Goal: Task Accomplishment & Management: Complete application form

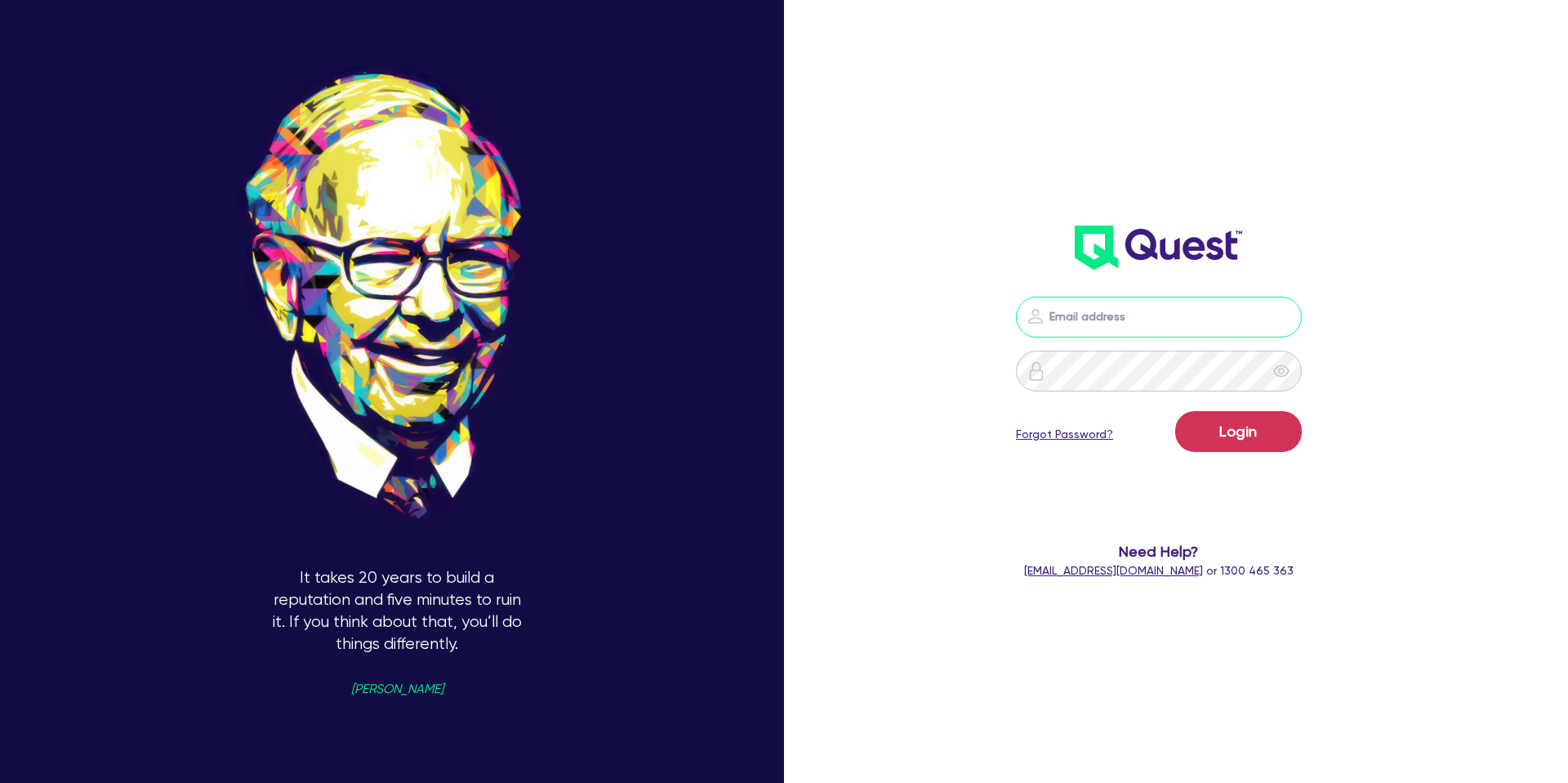
type input "[PERSON_NAME][EMAIL_ADDRESS][DOMAIN_NAME]"
drag, startPoint x: 1138, startPoint y: 431, endPoint x: 1185, endPoint y: 448, distance: 50.0
click at [1184, 448] on div "Login Forgot Password?" at bounding box center [1158, 435] width 286 height 48
click at [1216, 446] on button "Login" at bounding box center [1238, 431] width 127 height 40
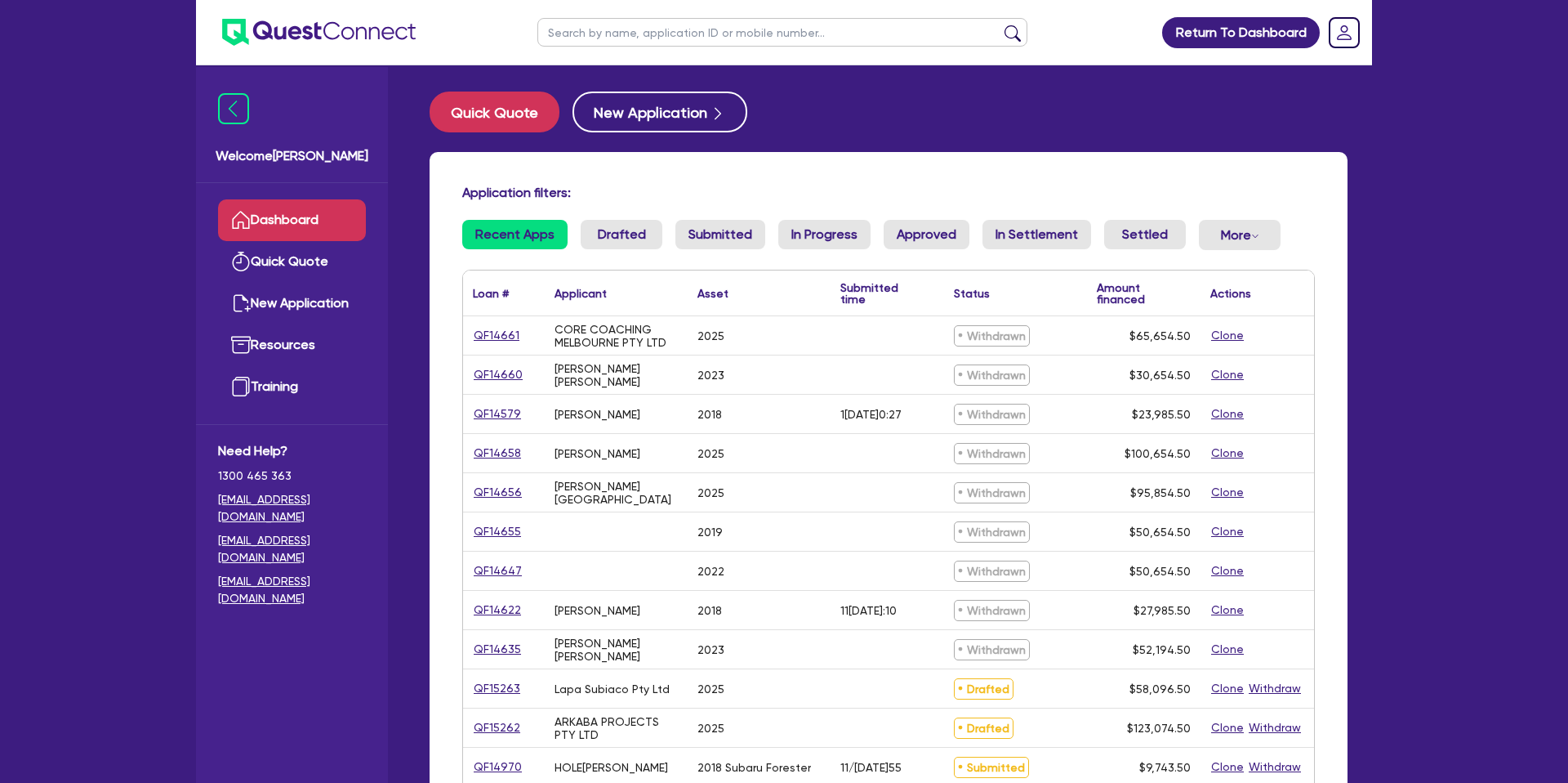
click at [721, 37] on input "text" at bounding box center [782, 32] width 490 height 28
type input "moiez"
click at [999, 25] on button "submit" at bounding box center [1012, 36] width 26 height 23
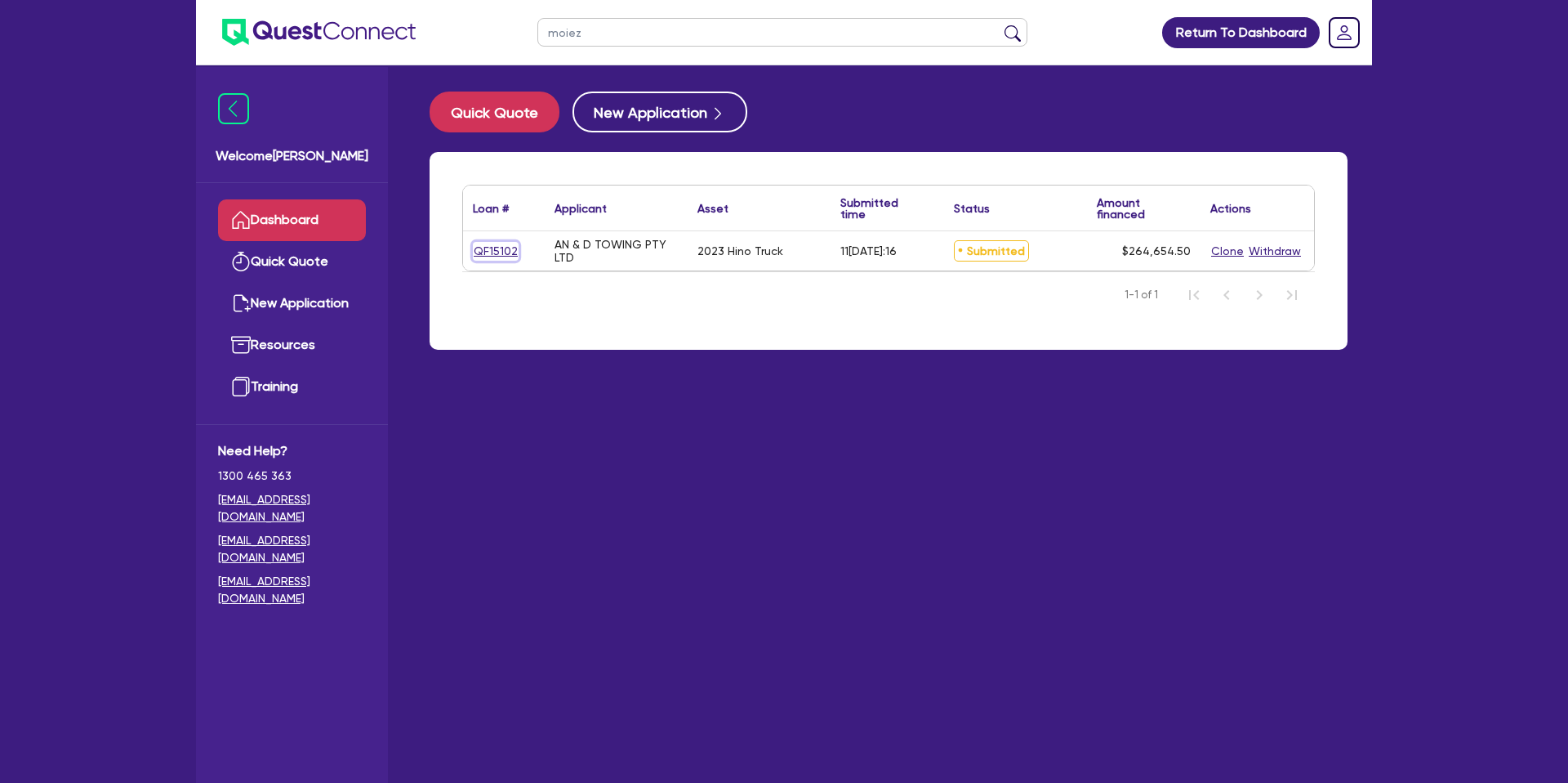
click at [473, 250] on link "QF15102" at bounding box center [496, 251] width 46 height 18
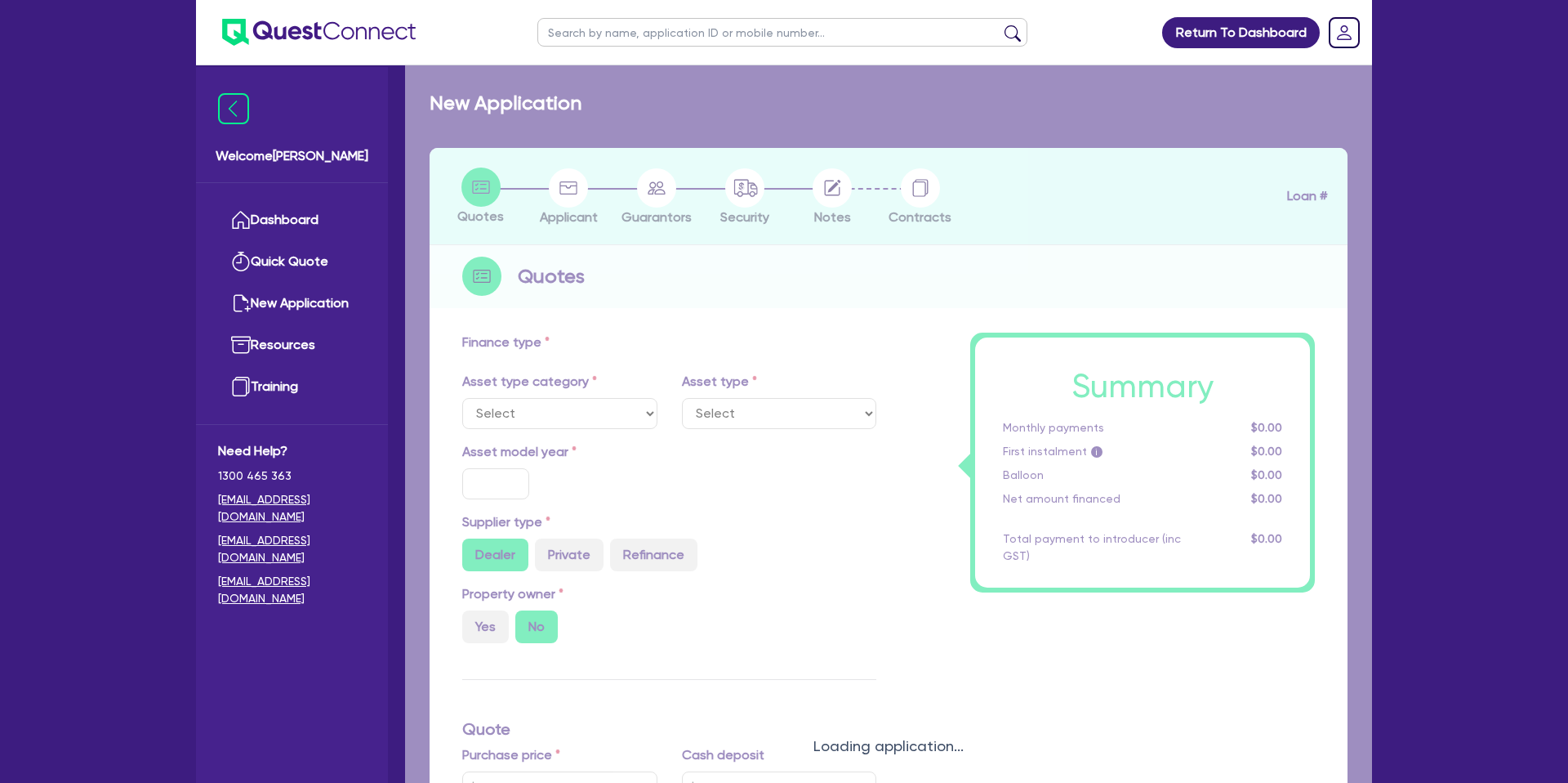
select select "CARS_AND_LIGHT_TRUCKS"
type input "2023"
type input "264,000"
type input "30"
type input "79,200"
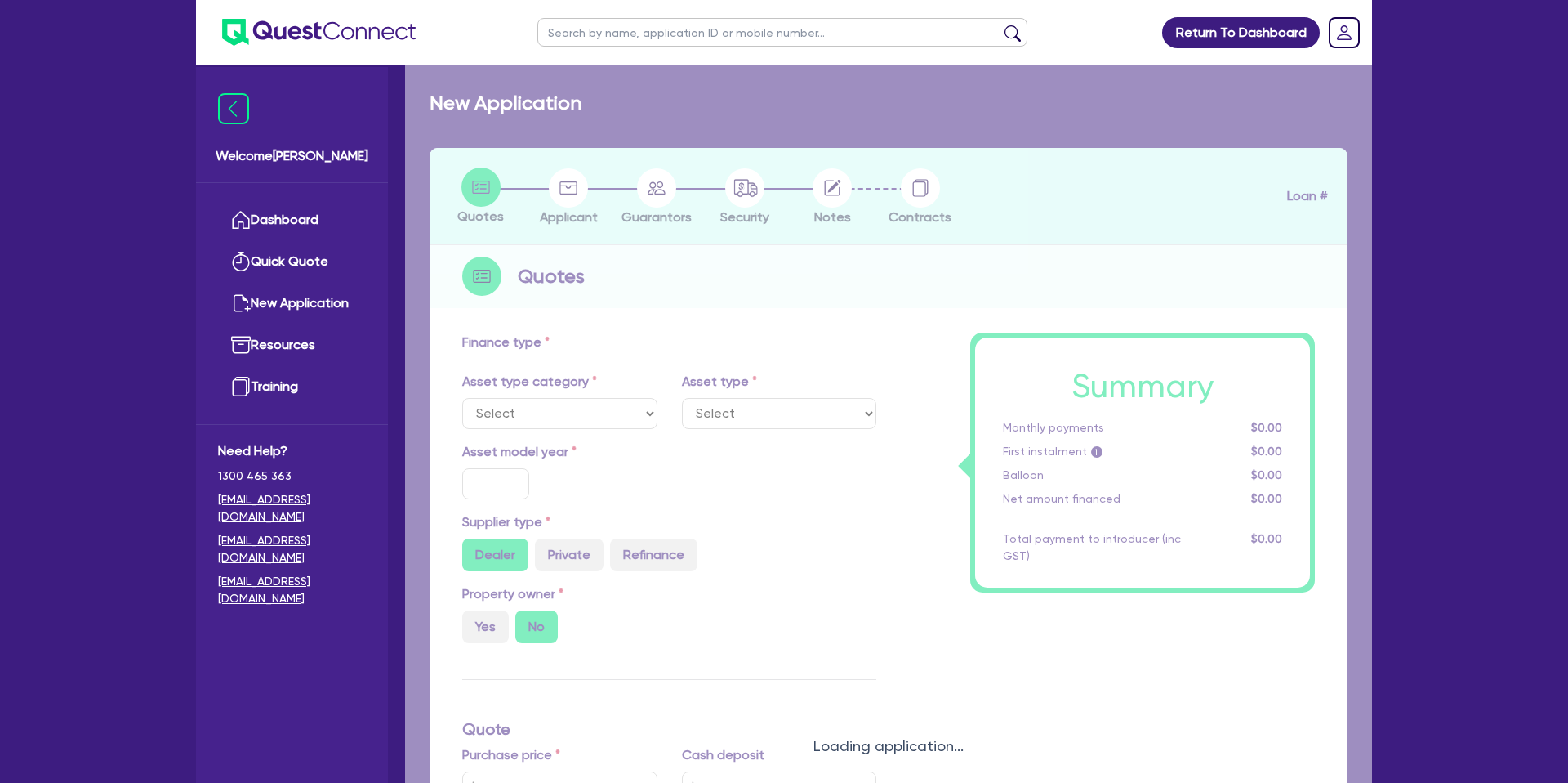
type input "8"
type input "21,172.36"
type input "9.99"
type input "990"
select select "PASSENGER_VEHICLES"
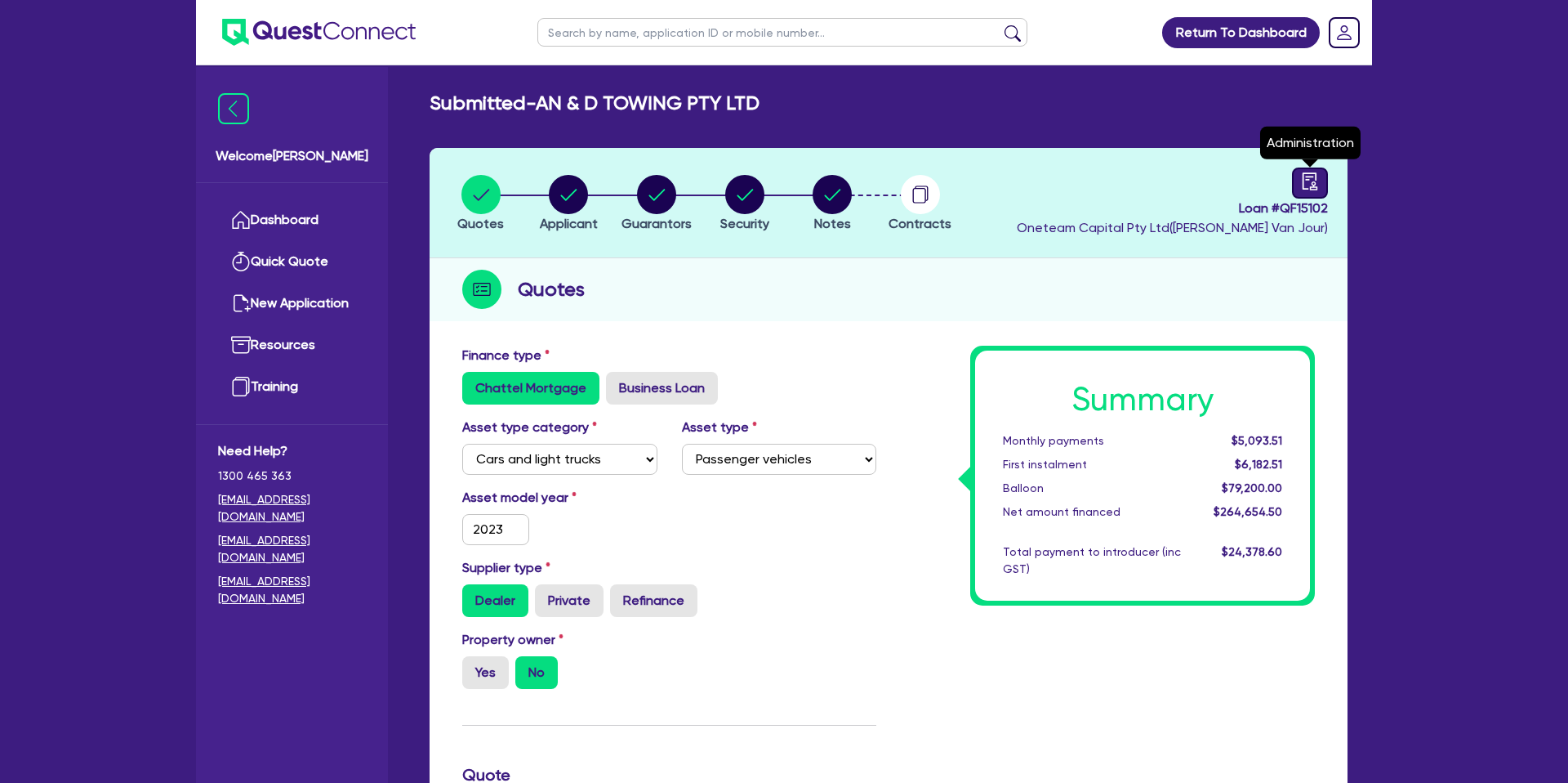
click at [1323, 184] on link at bounding box center [1310, 183] width 36 height 31
select select "SUBMITTED_NEW"
select select "Resimac"
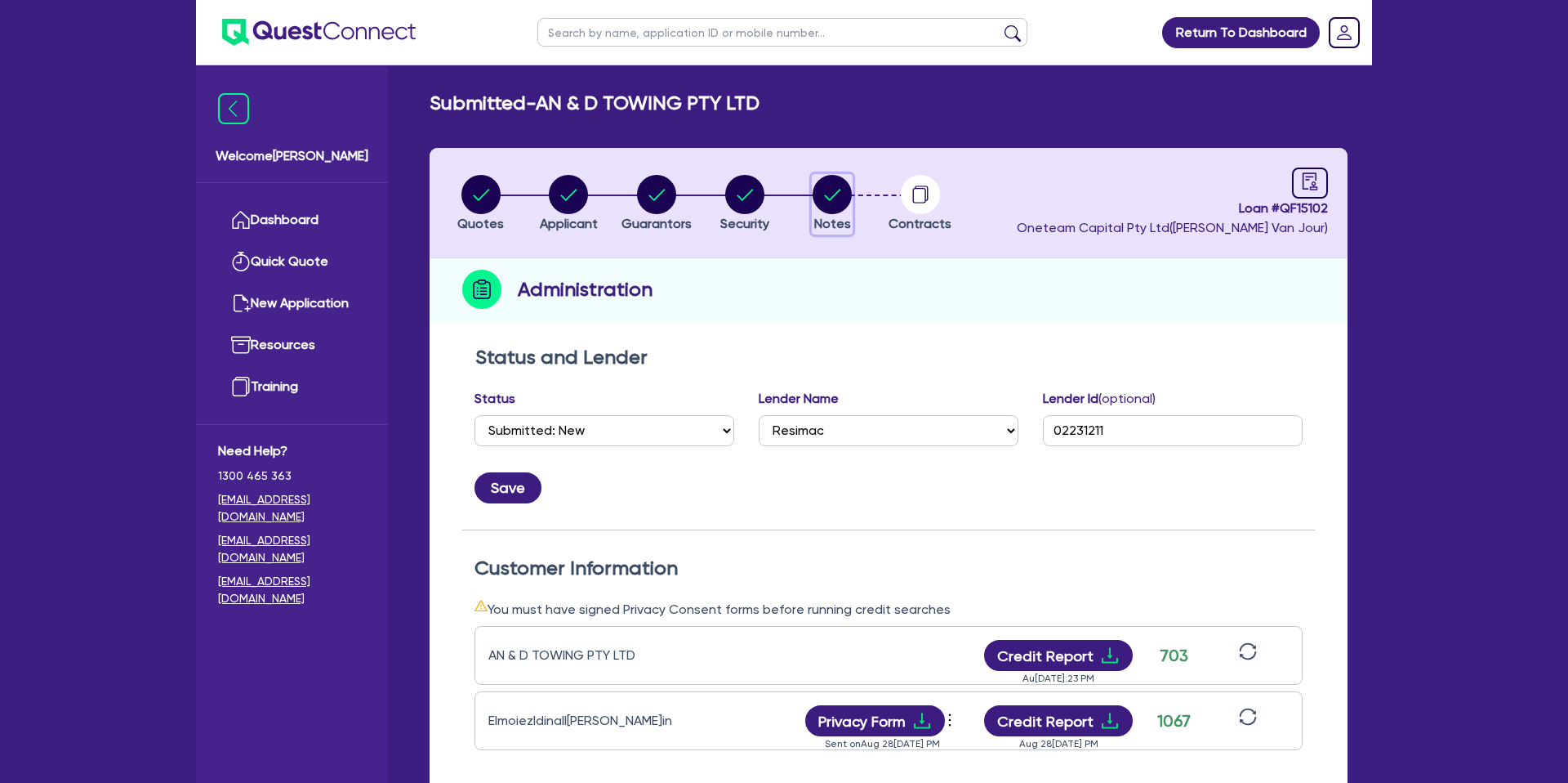
click at [839, 195] on circle "button" at bounding box center [832, 194] width 39 height 40
select select "Other"
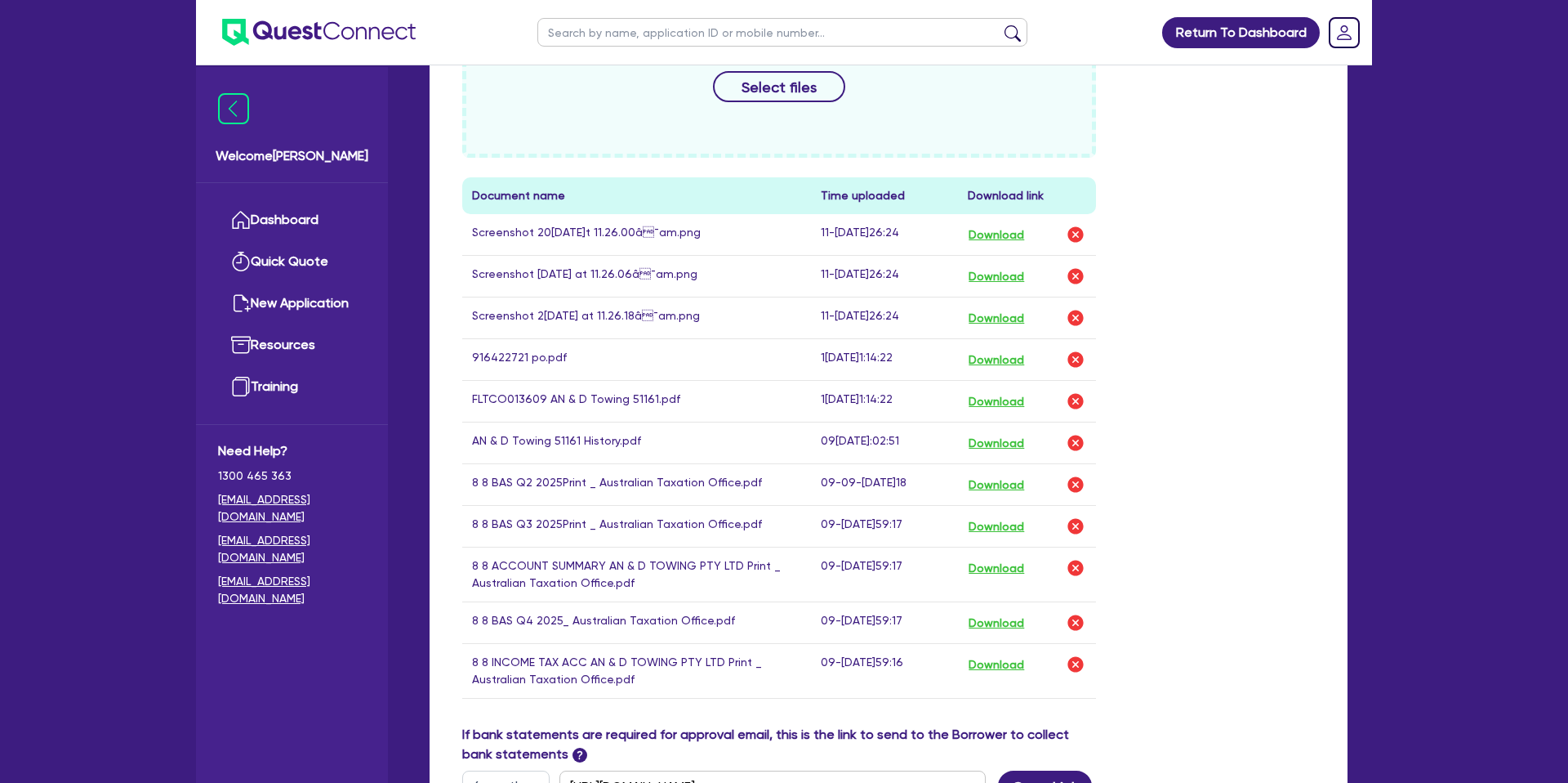
scroll to position [1214, 0]
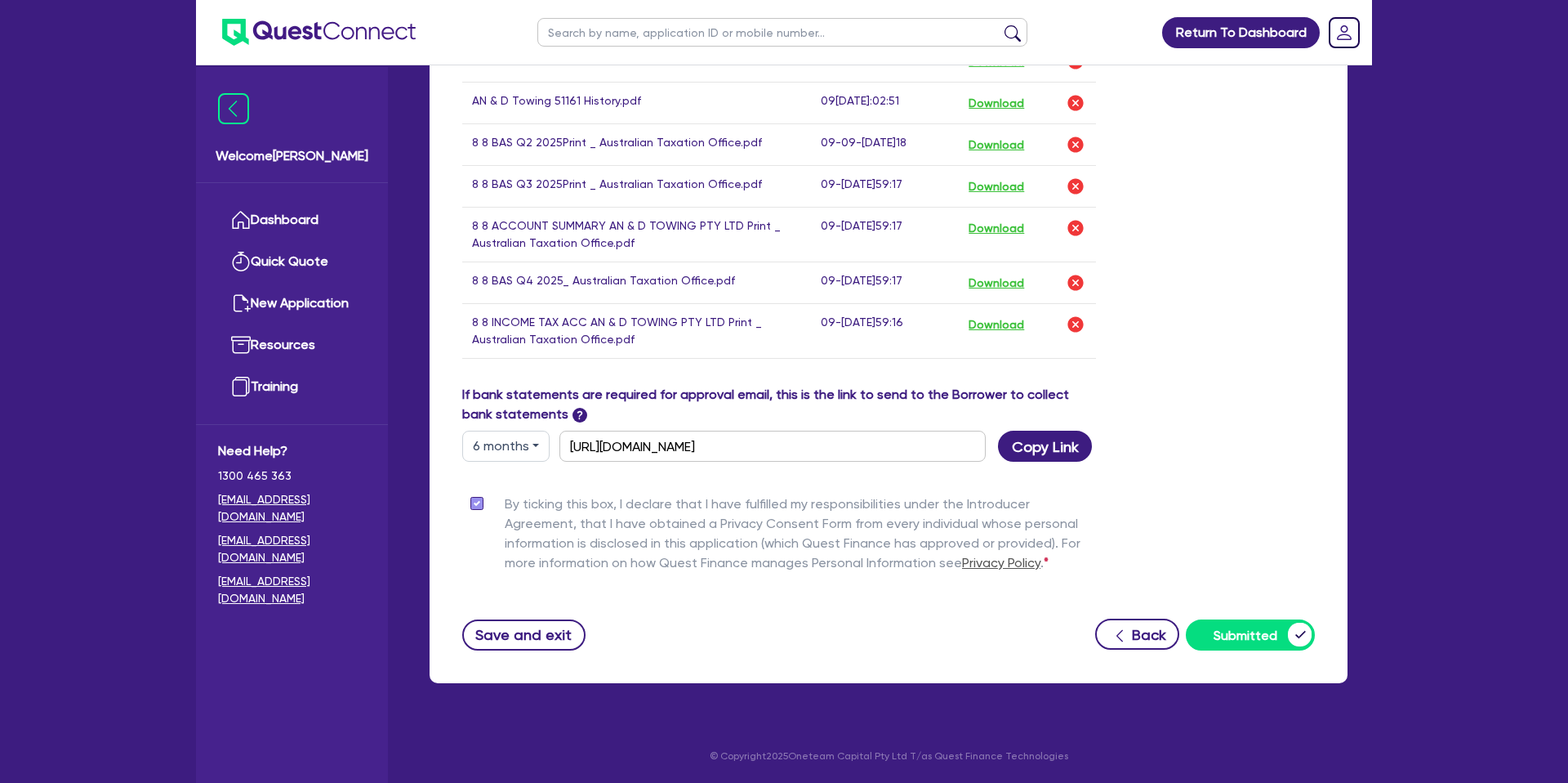
click at [507, 437] on button "6 months" at bounding box center [505, 447] width 87 height 31
click at [512, 482] on link "3 months" at bounding box center [527, 483] width 129 height 30
click at [487, 443] on button "3 months" at bounding box center [505, 447] width 87 height 31
click at [510, 523] on link "6 months" at bounding box center [527, 514] width 129 height 30
type input "[URL][DOMAIN_NAME]"
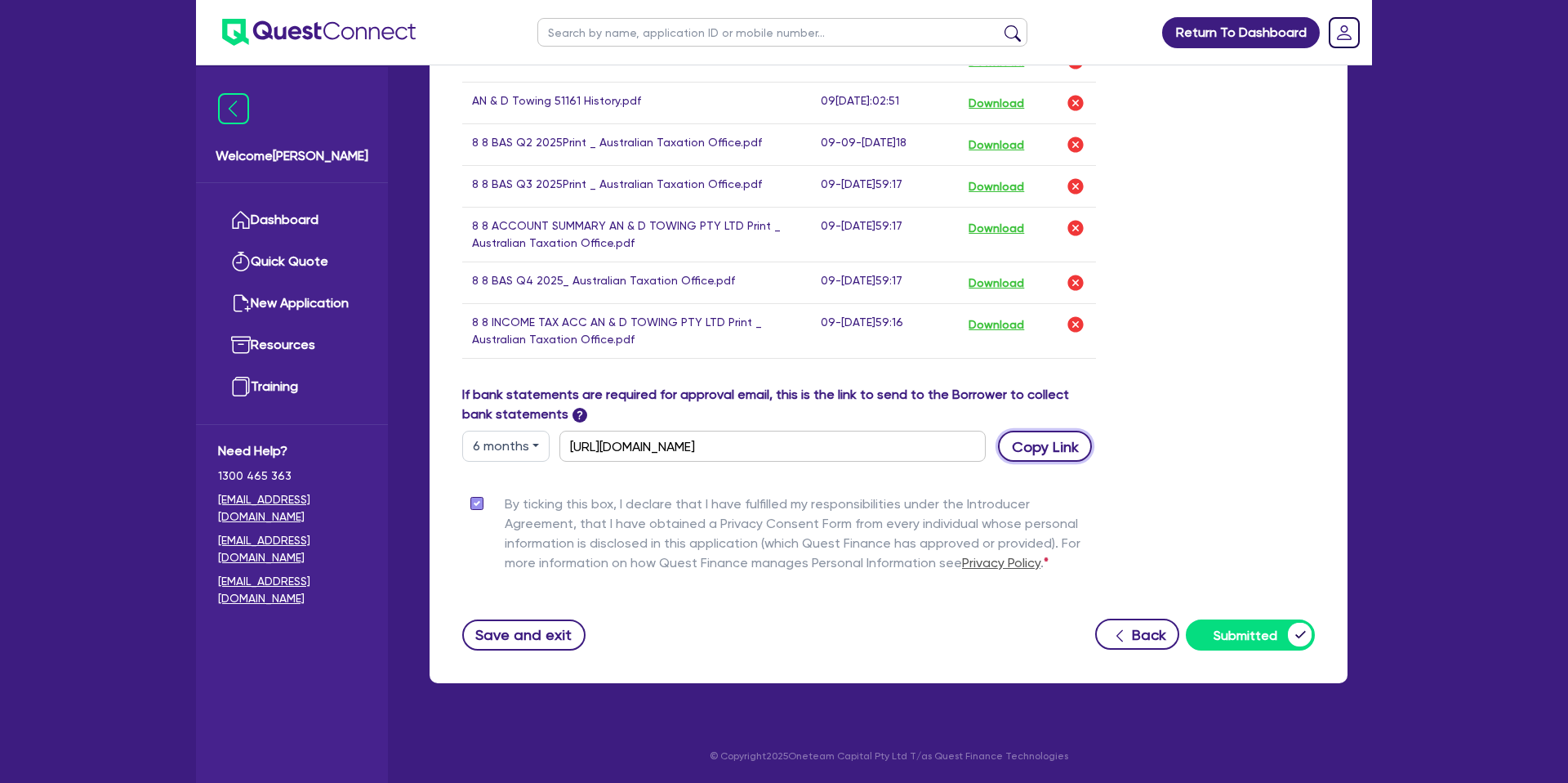
click at [1044, 443] on button "Copy Link" at bounding box center [1045, 447] width 94 height 31
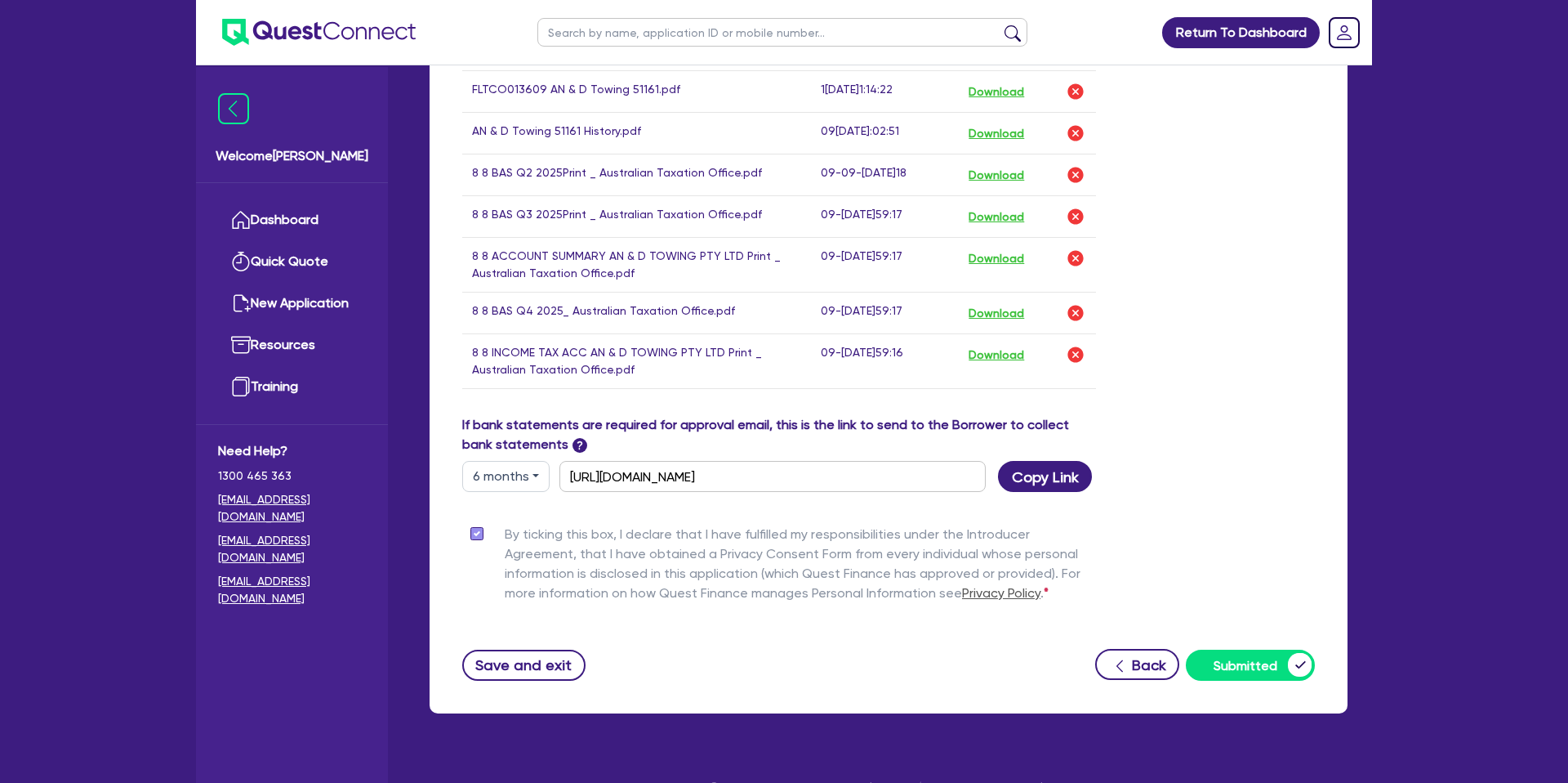
drag, startPoint x: 1232, startPoint y: 281, endPoint x: 1212, endPoint y: 279, distance: 20.1
click at [1233, 281] on div "Drop files to upload or Select files Document name Time uploaded Download link …" at bounding box center [888, 43] width 877 height 743
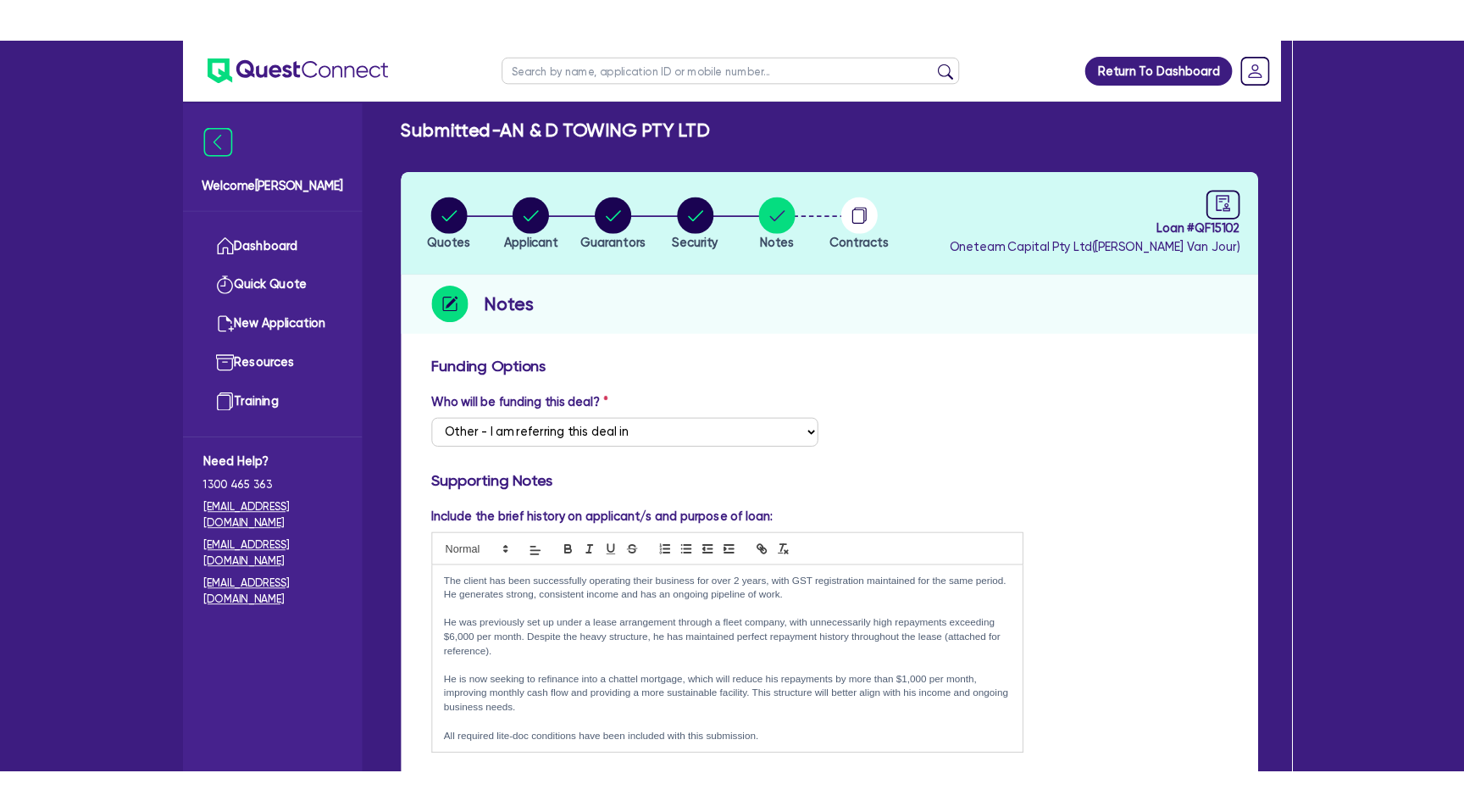
scroll to position [0, 0]
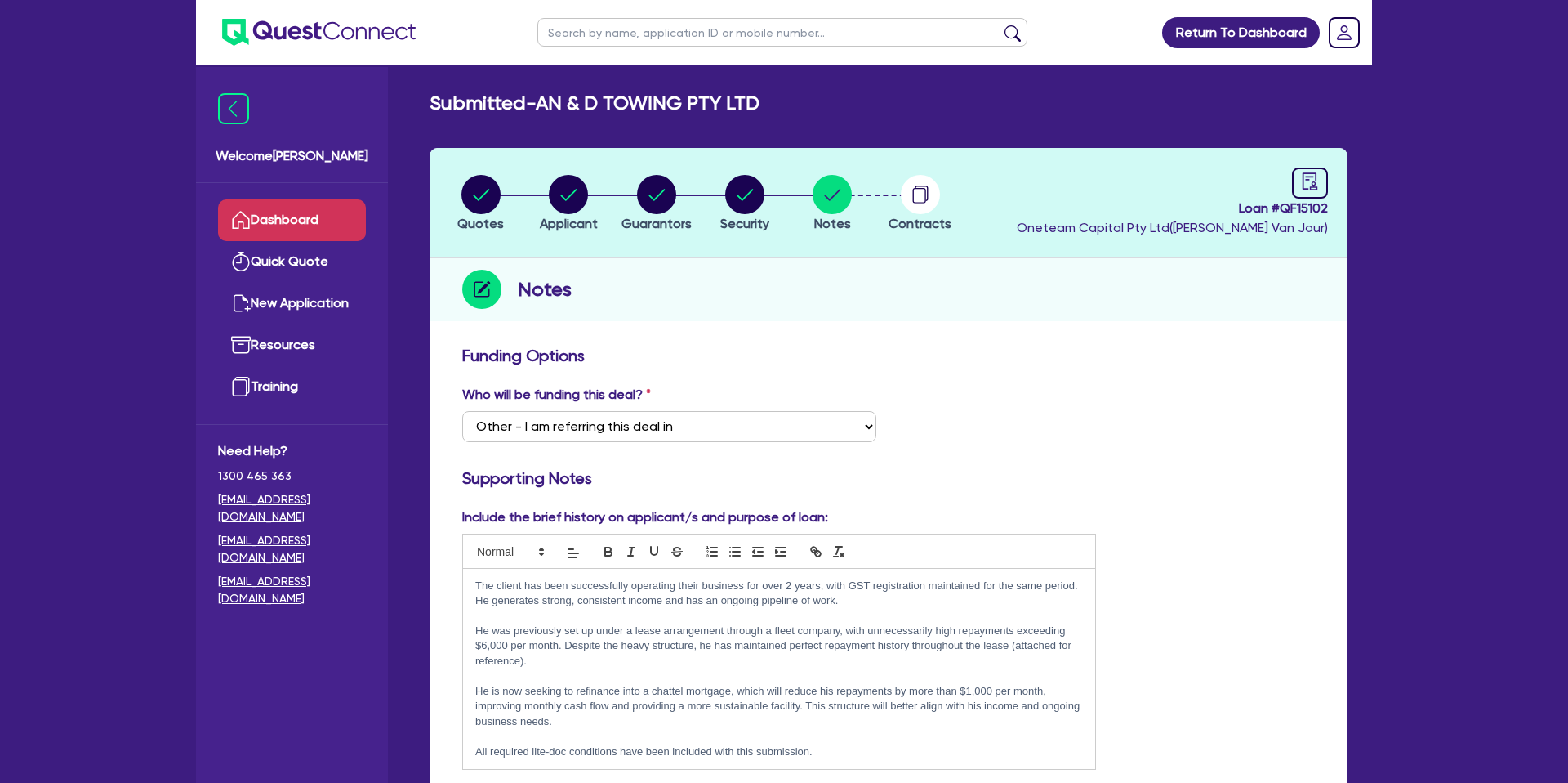
click at [314, 222] on link "Dashboard" at bounding box center [291, 220] width 148 height 41
